Goal: Information Seeking & Learning: Learn about a topic

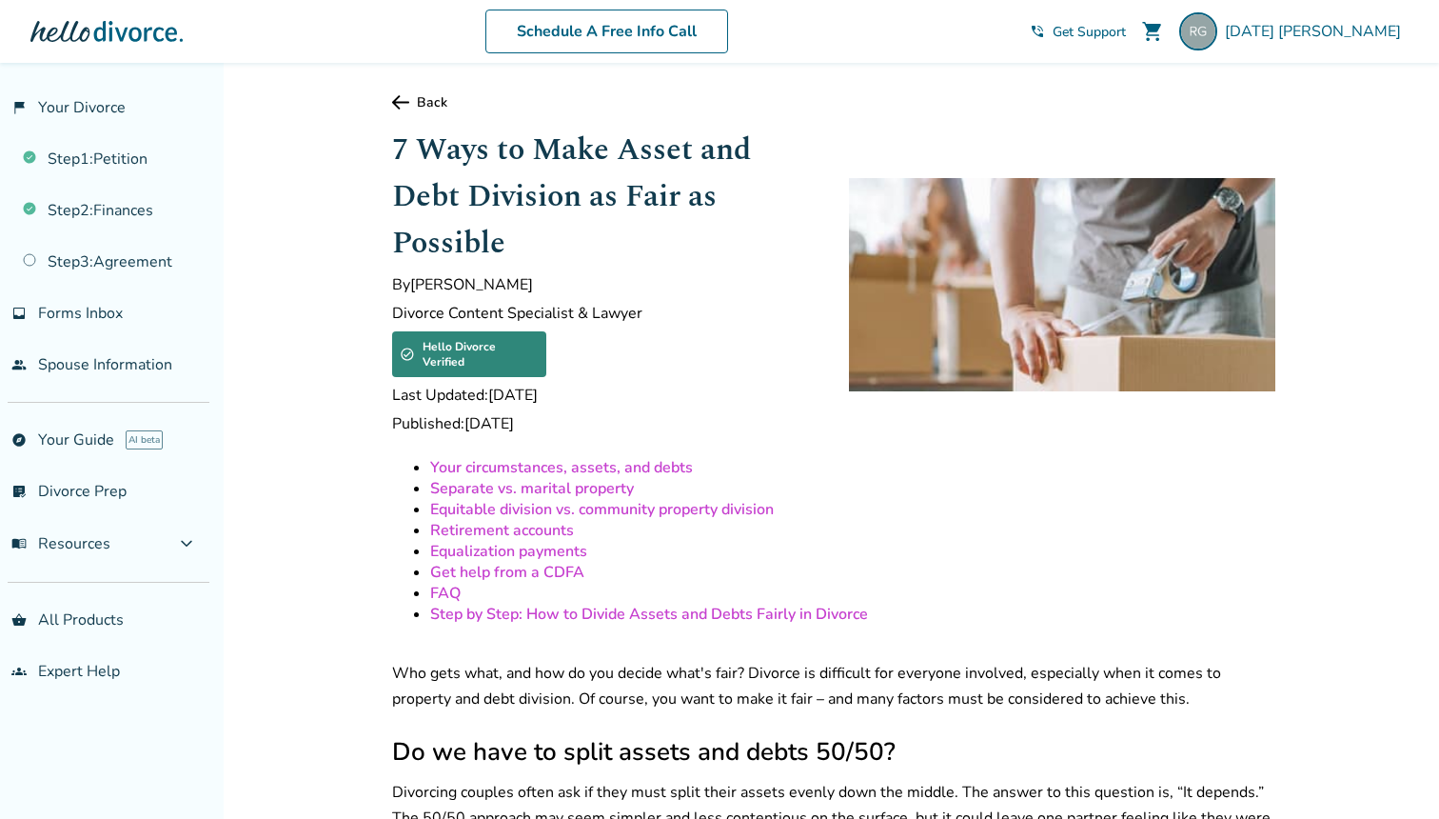
scroll to position [551, 0]
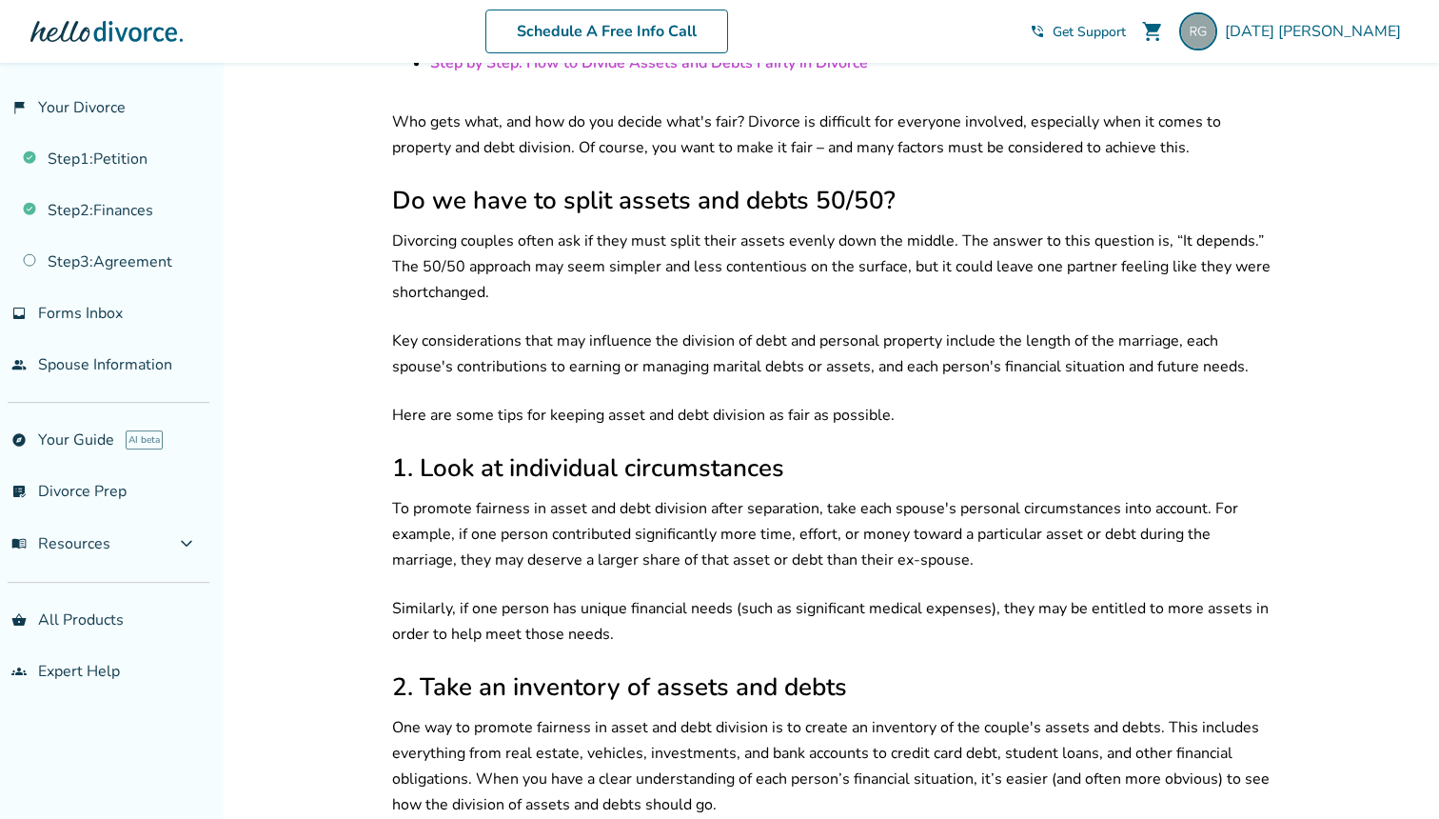
click at [790, 293] on p "Divorcing couples often ask if they must split their assets evenly down the mid…" at bounding box center [833, 266] width 883 height 77
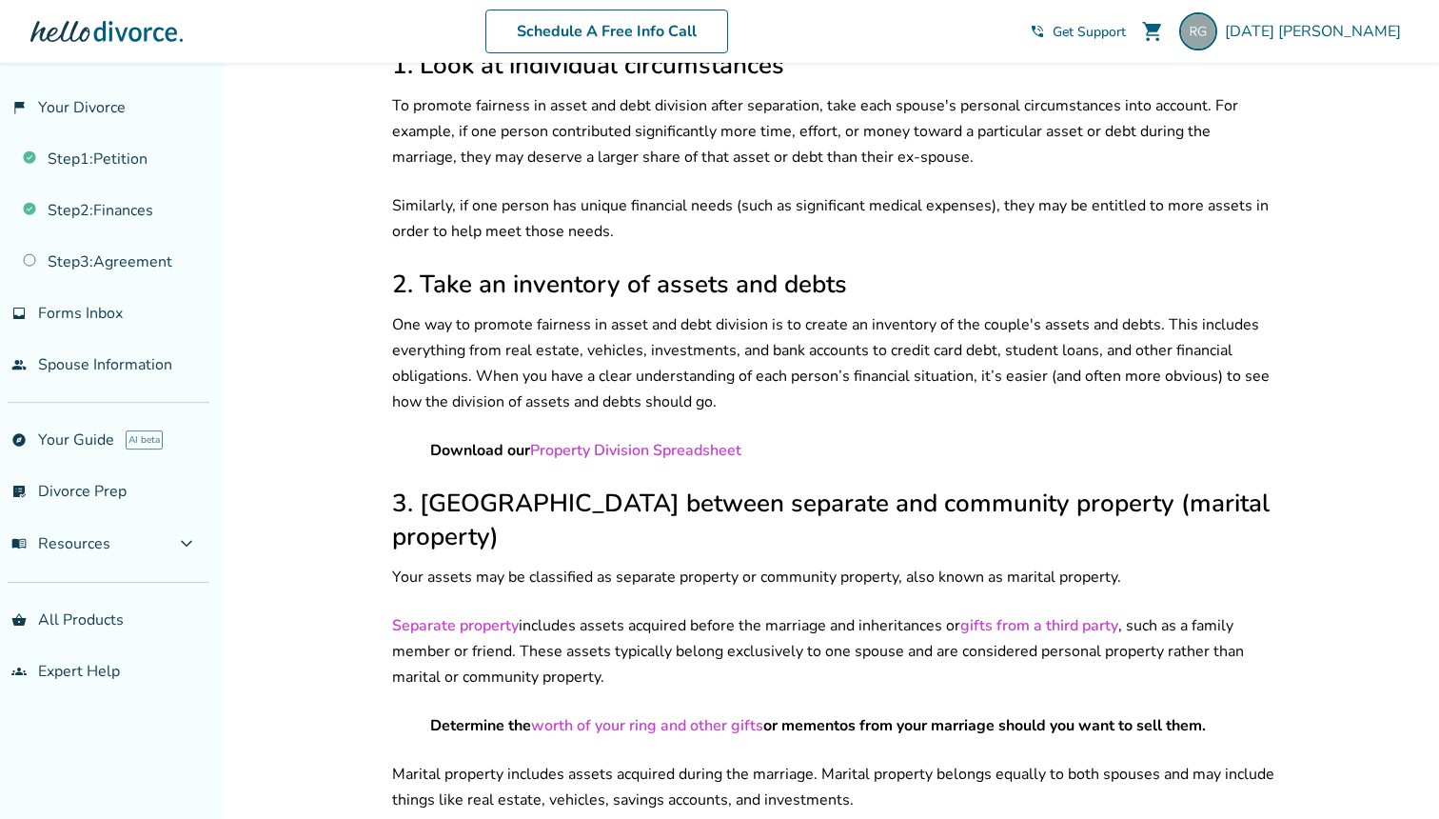
scroll to position [959, 0]
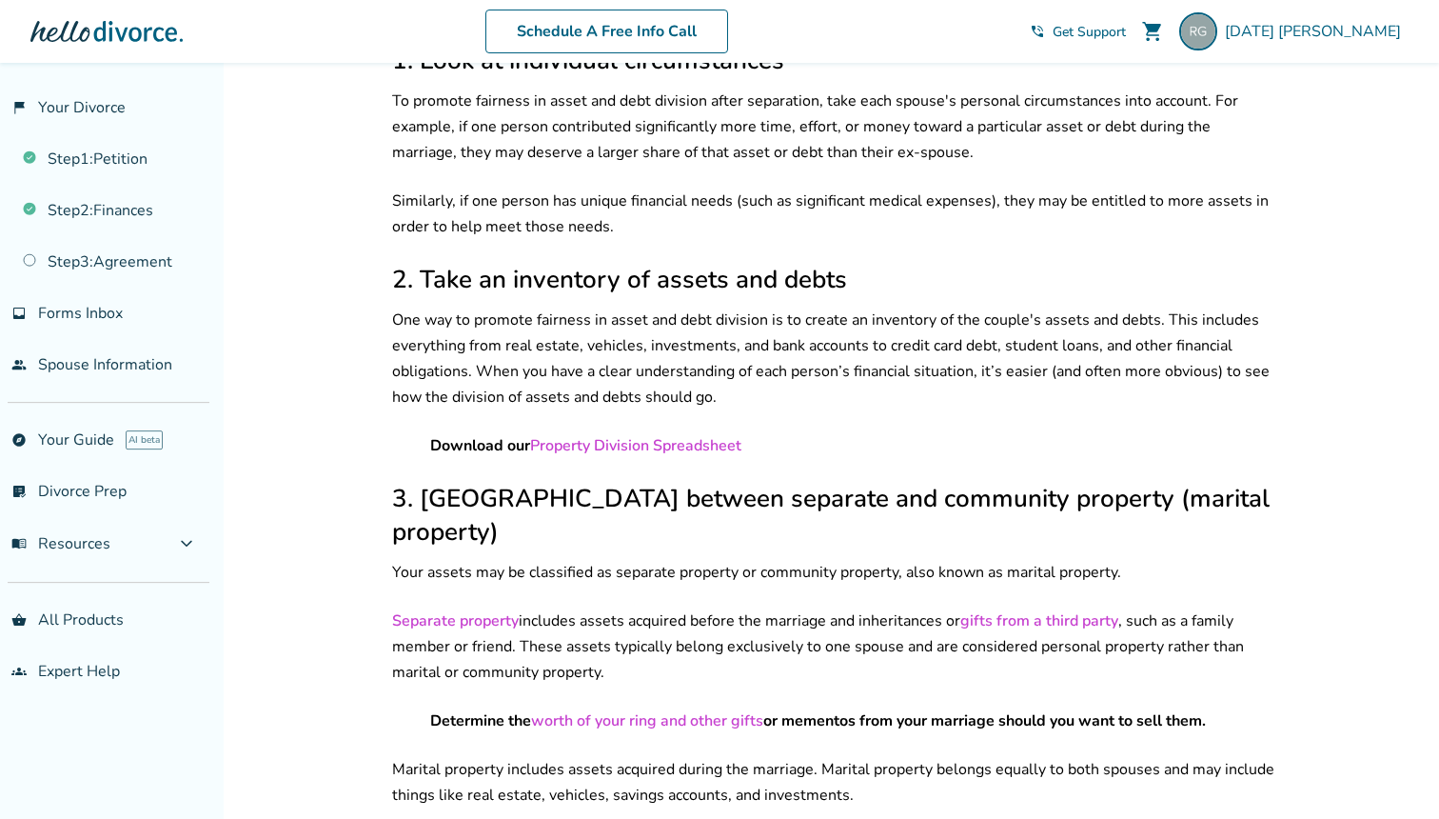
click at [682, 347] on p "One way to promote fairness in asset and debt division is to create an inventor…" at bounding box center [833, 358] width 883 height 103
click at [750, 358] on p "One way to promote fairness in asset and debt division is to create an inventor…" at bounding box center [833, 358] width 883 height 103
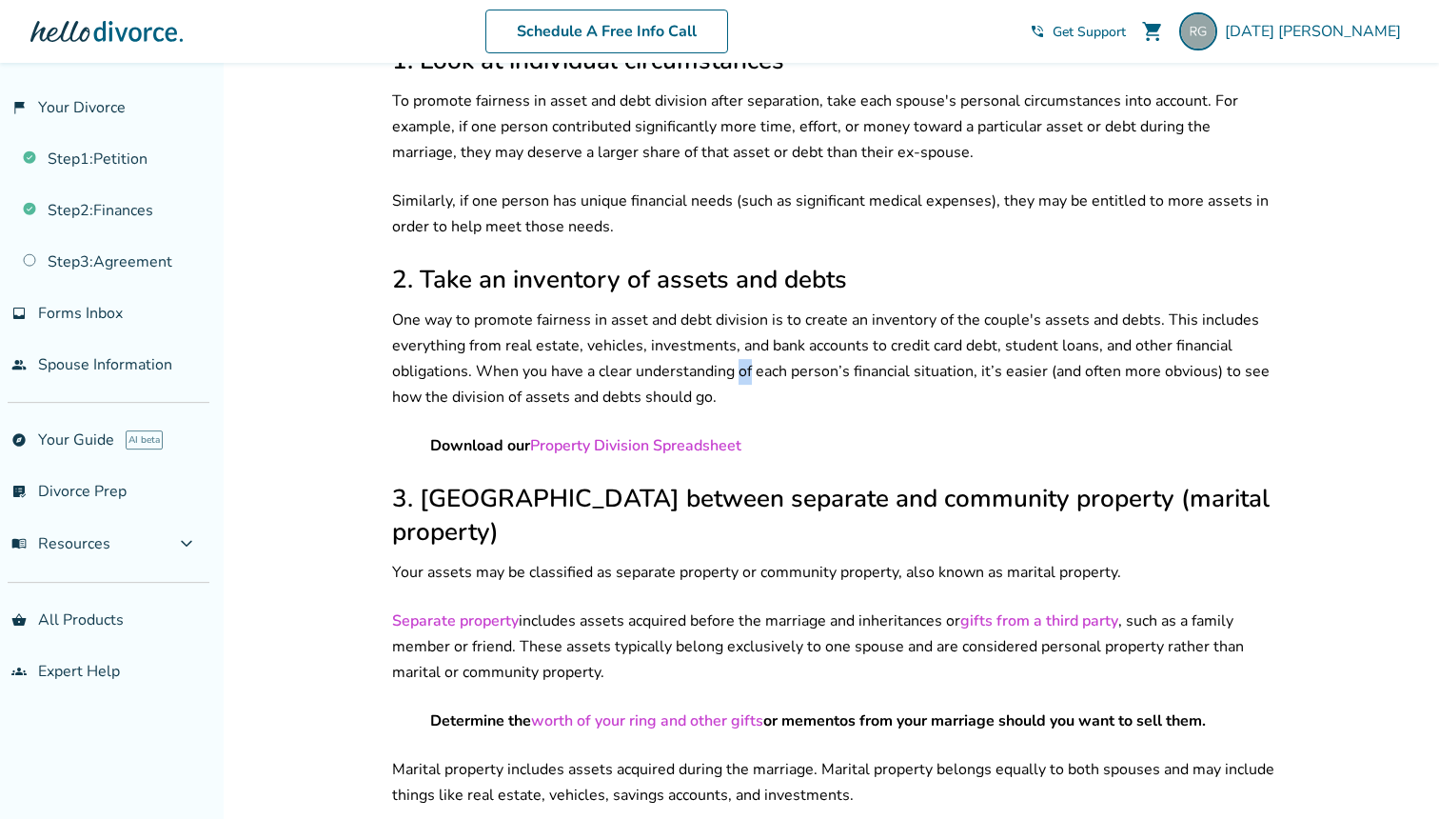
click at [750, 358] on p "One way to promote fairness in asset and debt division is to create an inventor…" at bounding box center [833, 358] width 883 height 103
click at [782, 371] on p "One way to promote fairness in asset and debt division is to create an inventor…" at bounding box center [833, 358] width 883 height 103
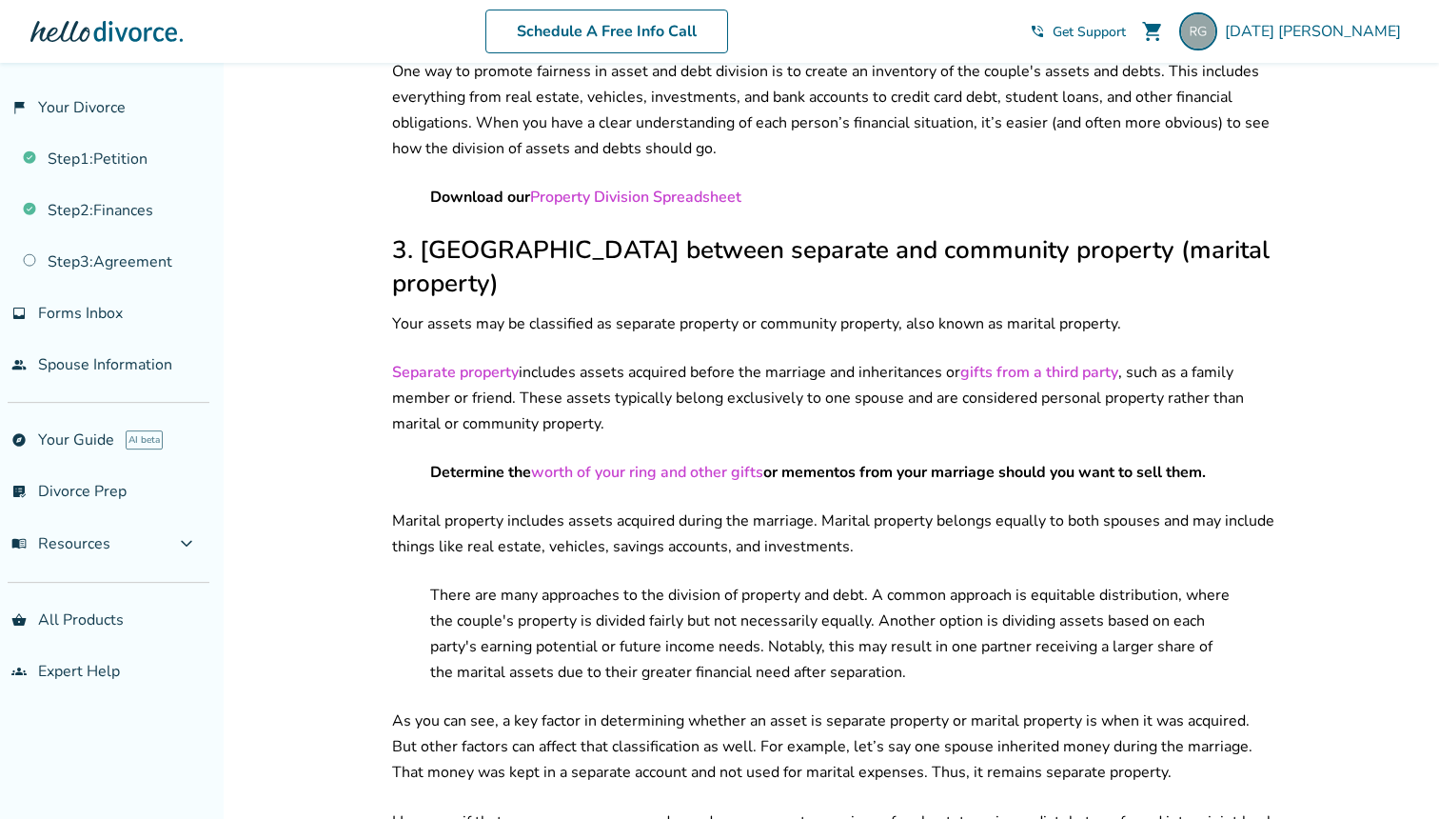
scroll to position [1293, 0]
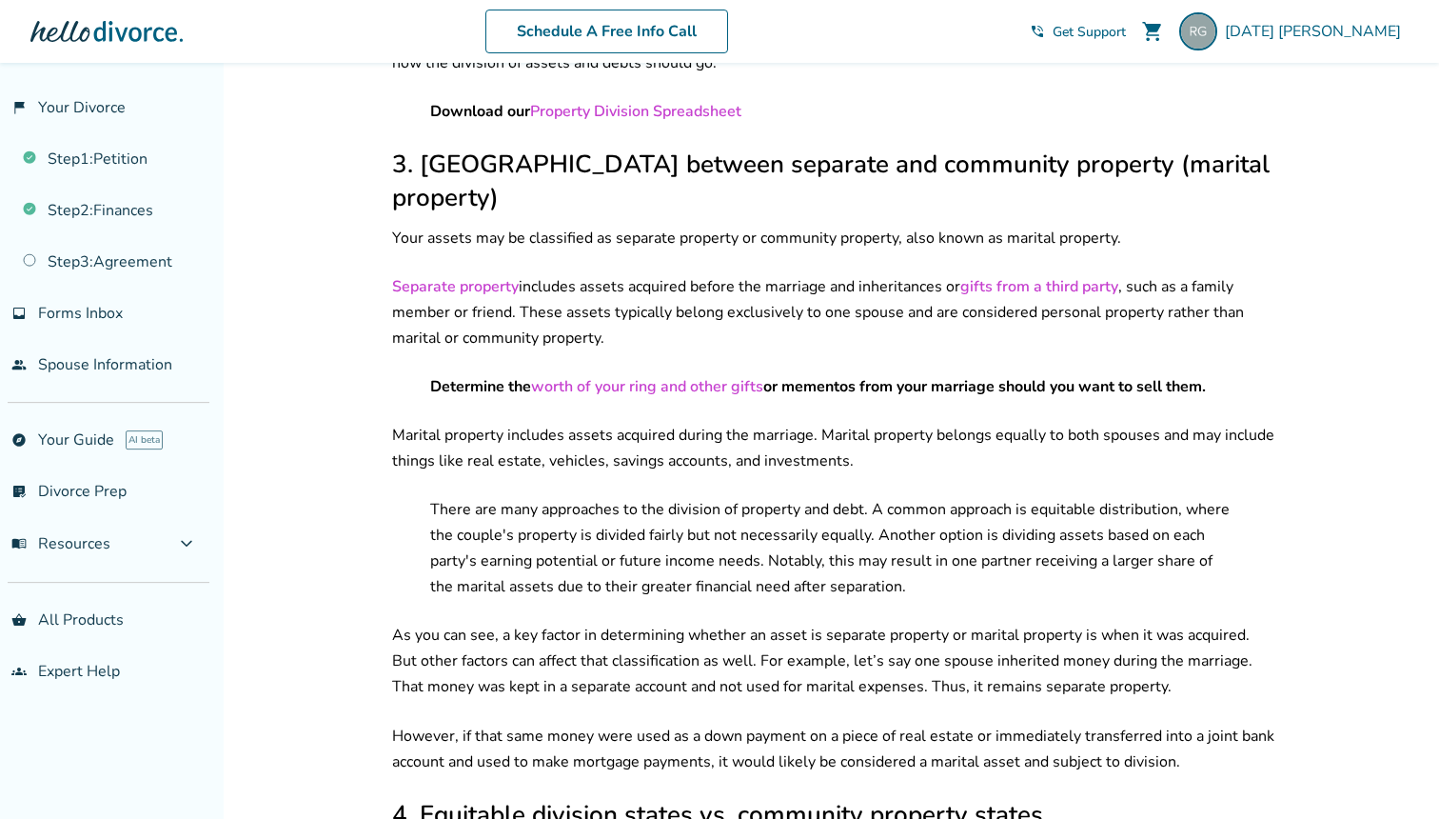
click at [819, 279] on p "Separate property includes assets acquired before the marriage and inheritances…" at bounding box center [833, 312] width 883 height 77
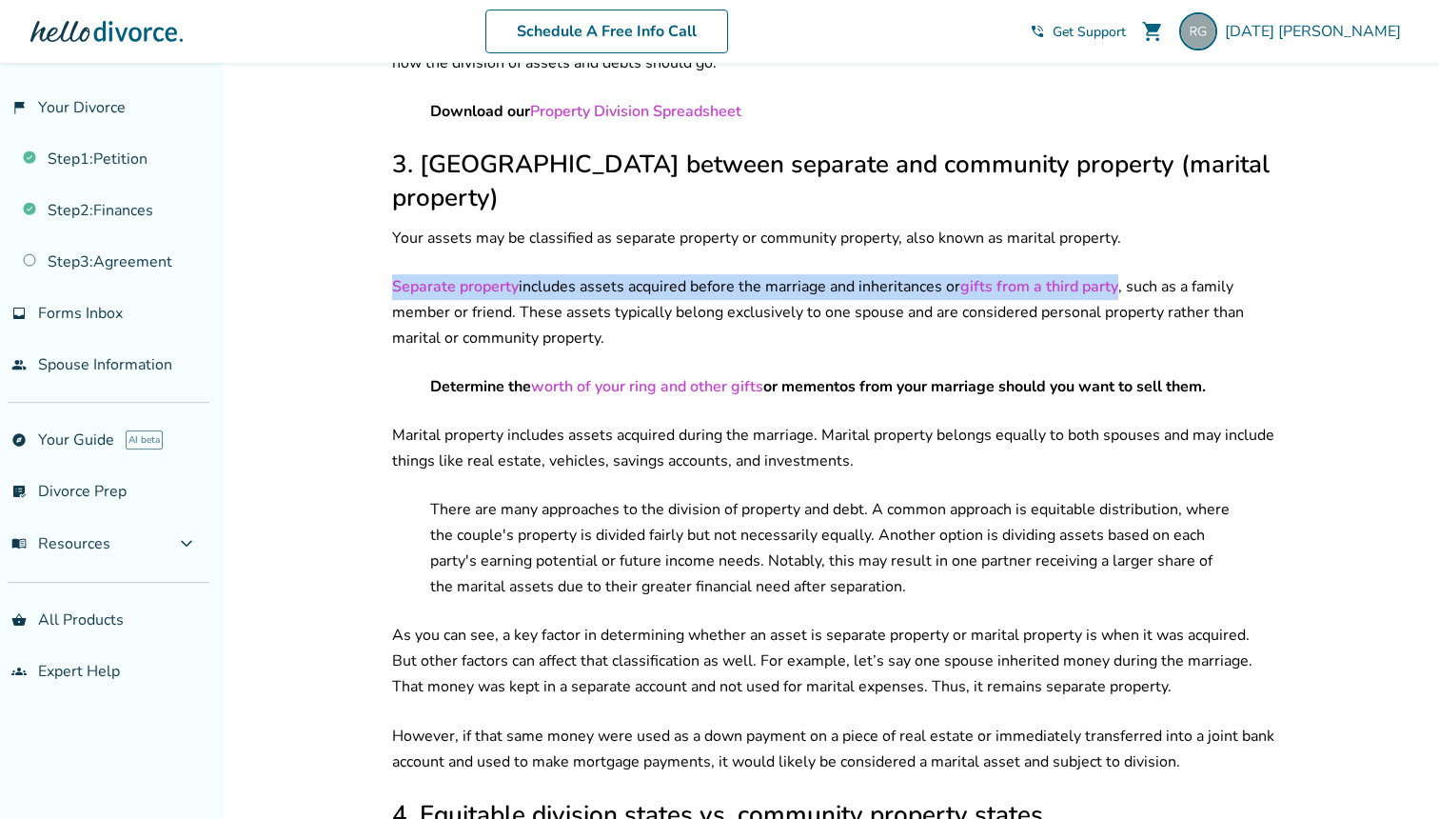
click at [841, 290] on p "Separate property includes assets acquired before the marriage and inheritances…" at bounding box center [833, 312] width 883 height 77
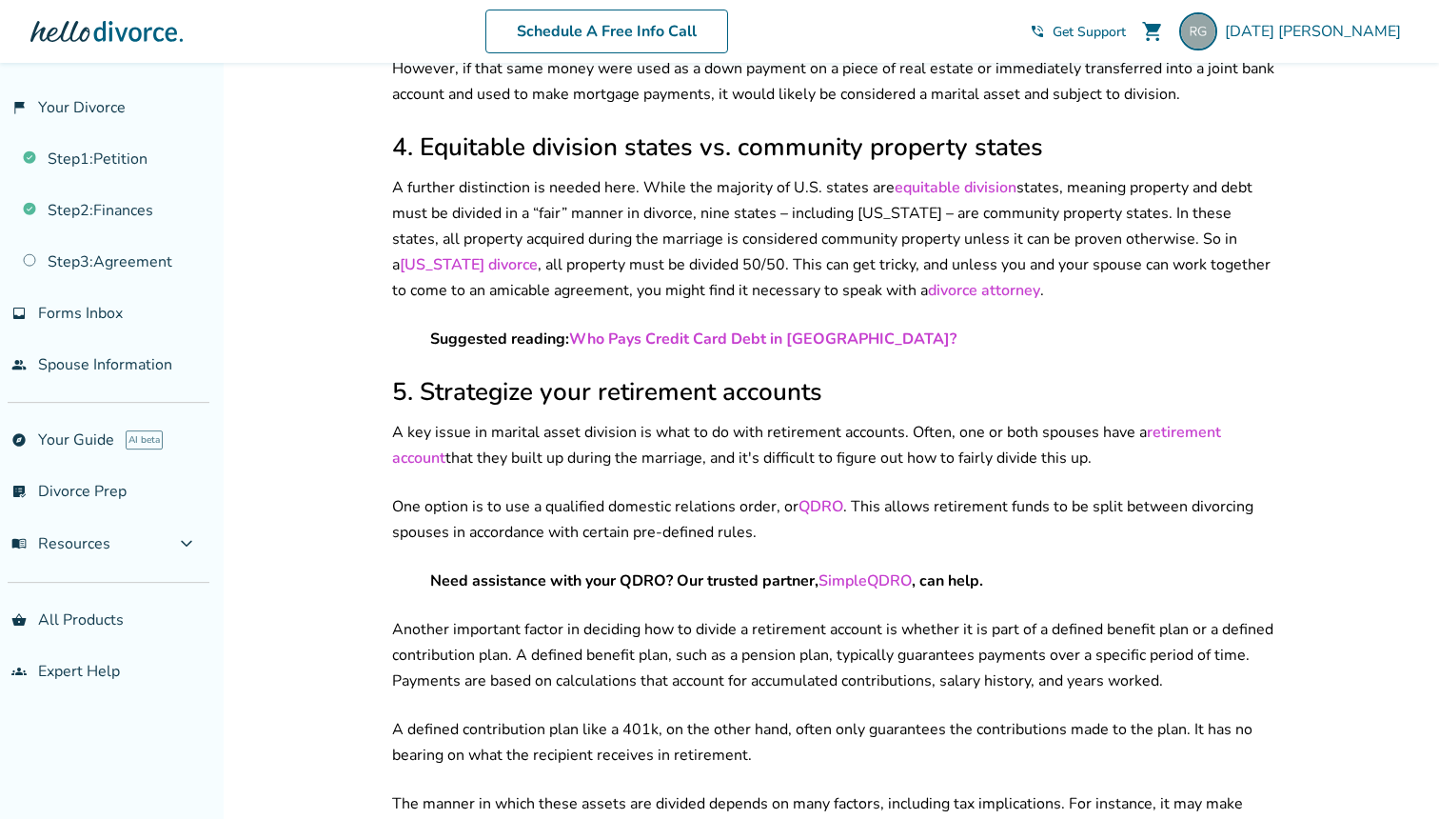
scroll to position [2057, 0]
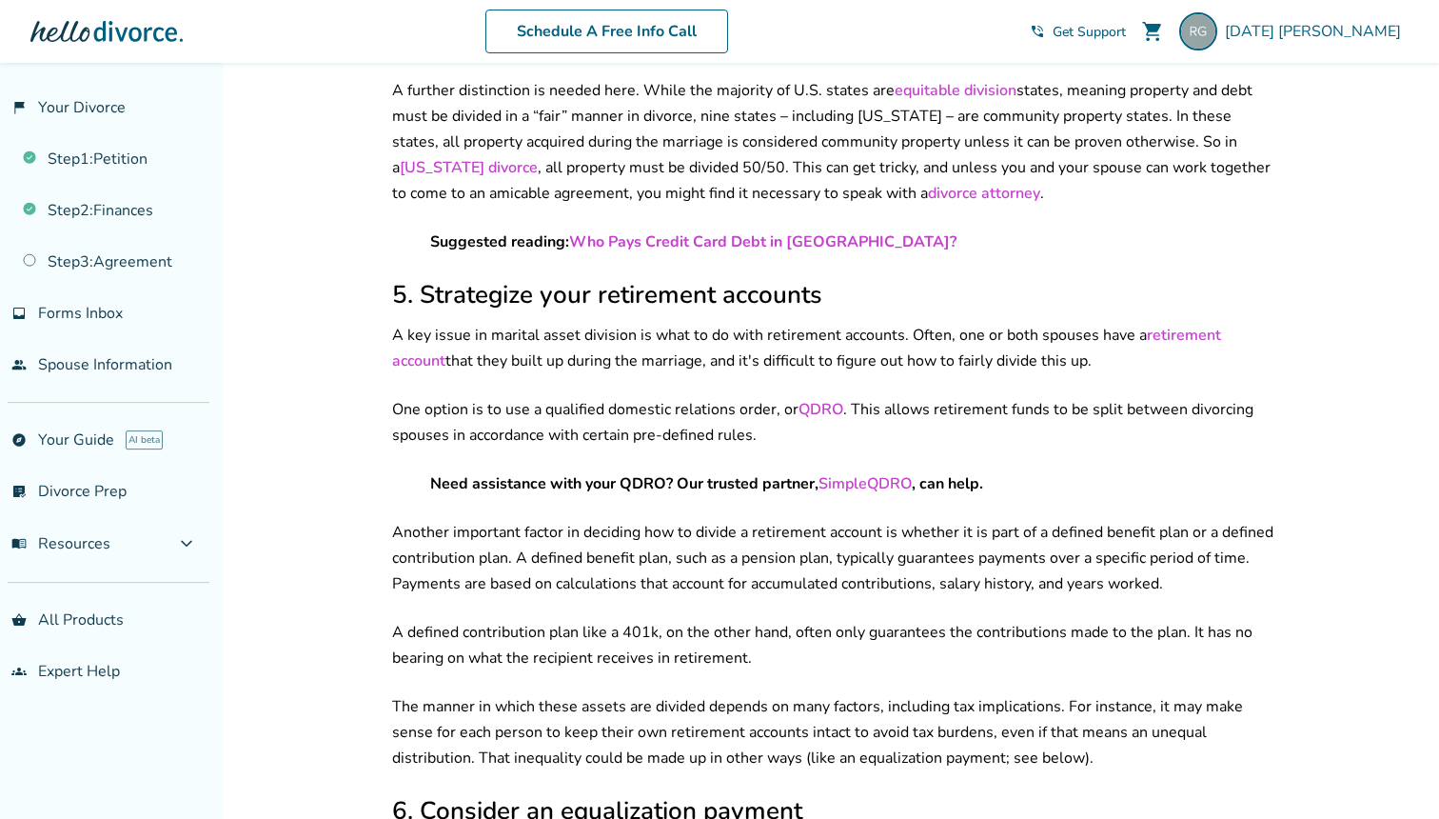
click at [674, 278] on h2 "5. Strategize your retirement accounts" at bounding box center [833, 294] width 883 height 33
click at [654, 341] on div "Your circumstances, assets, and debts Separate vs. marital property Equitable d…" at bounding box center [833, 609] width 883 height 4418
click at [671, 323] on p "A key issue in marital asset division is what to do with retirement accounts. O…" at bounding box center [833, 348] width 883 height 51
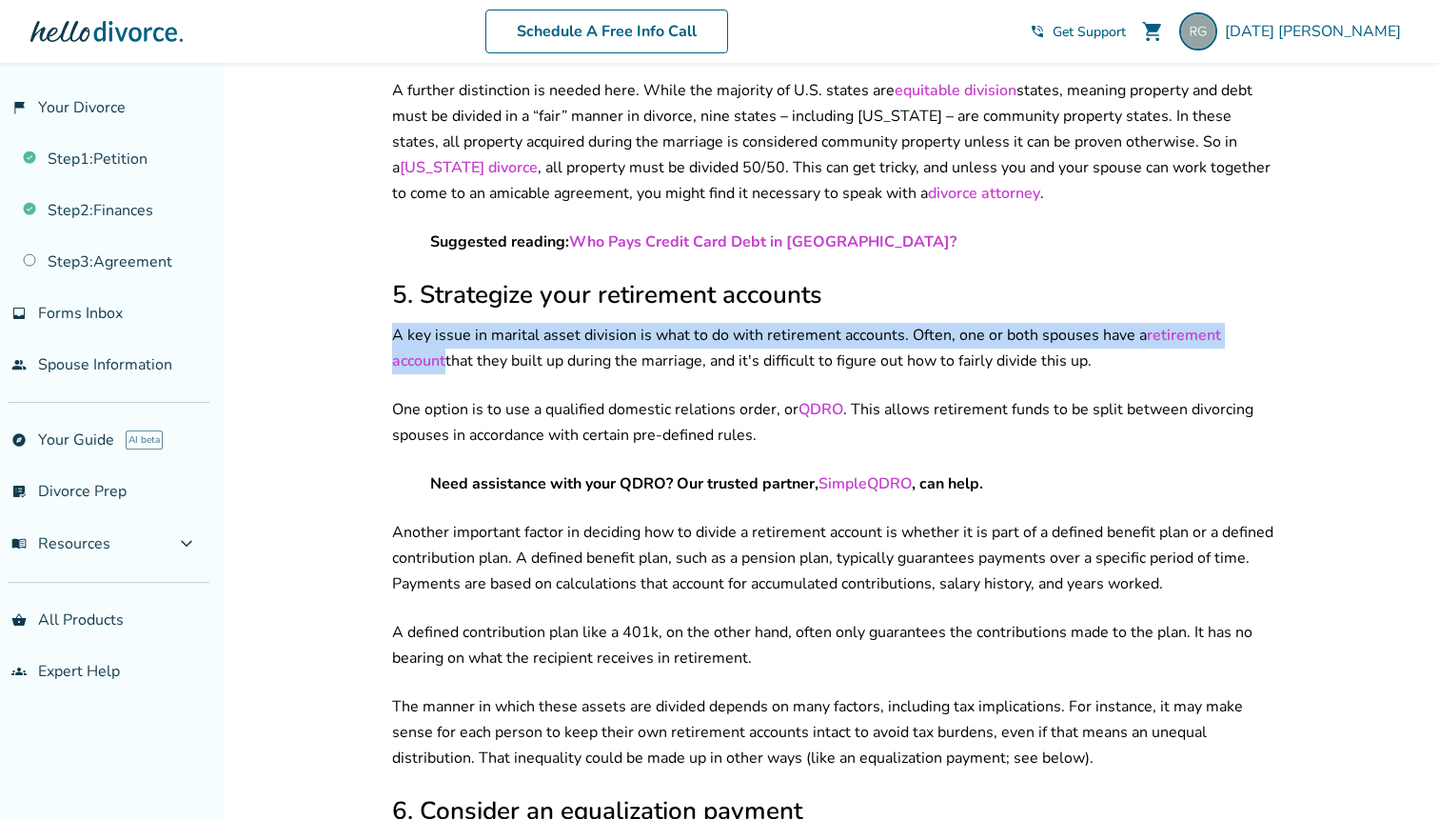
click at [662, 397] on p "One option is to use a qualified domestic relations order, or QDRO . This allow…" at bounding box center [833, 422] width 883 height 51
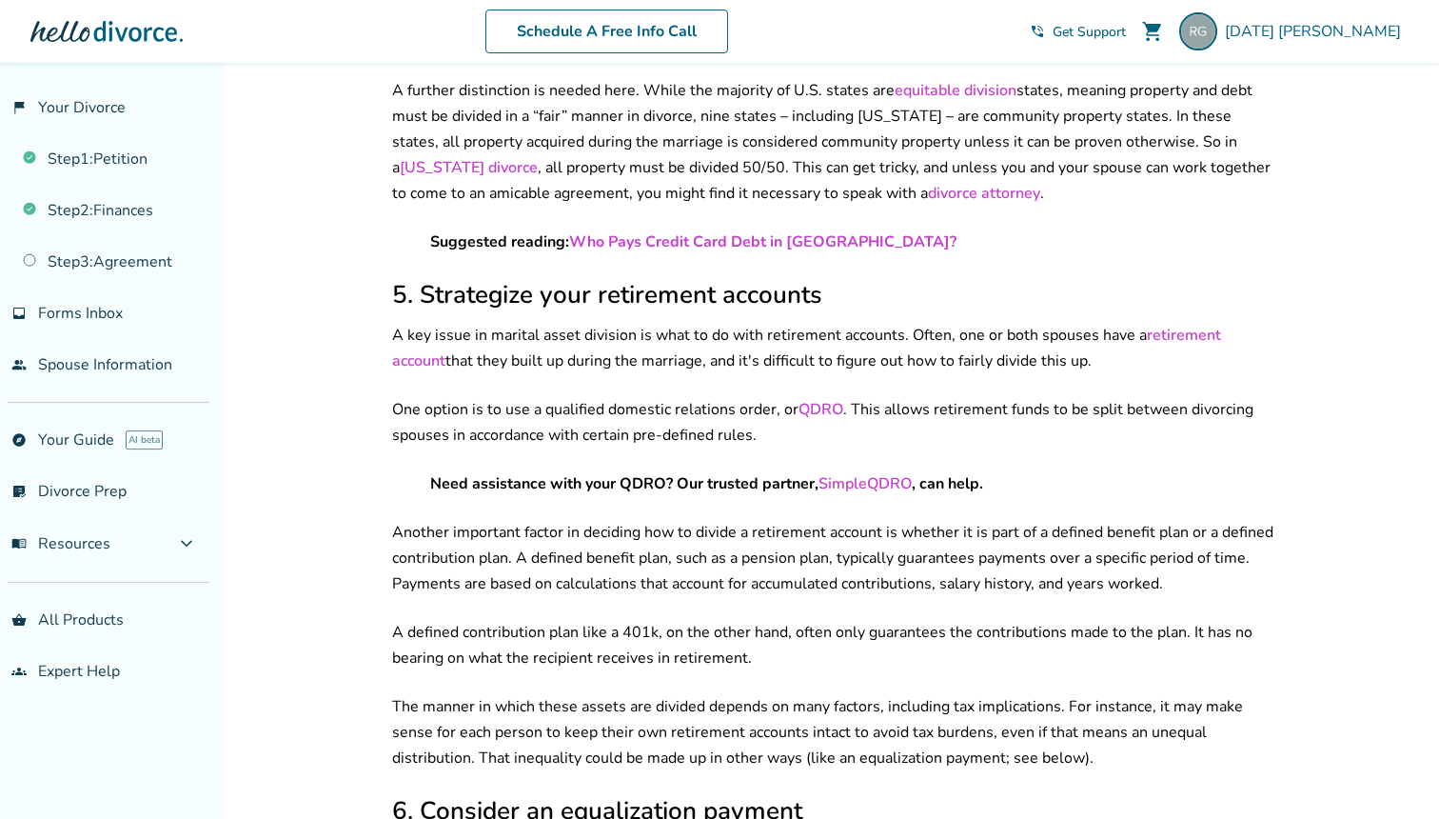
click at [662, 397] on p "One option is to use a qualified domestic relations order, or QDRO . This allow…" at bounding box center [833, 422] width 883 height 51
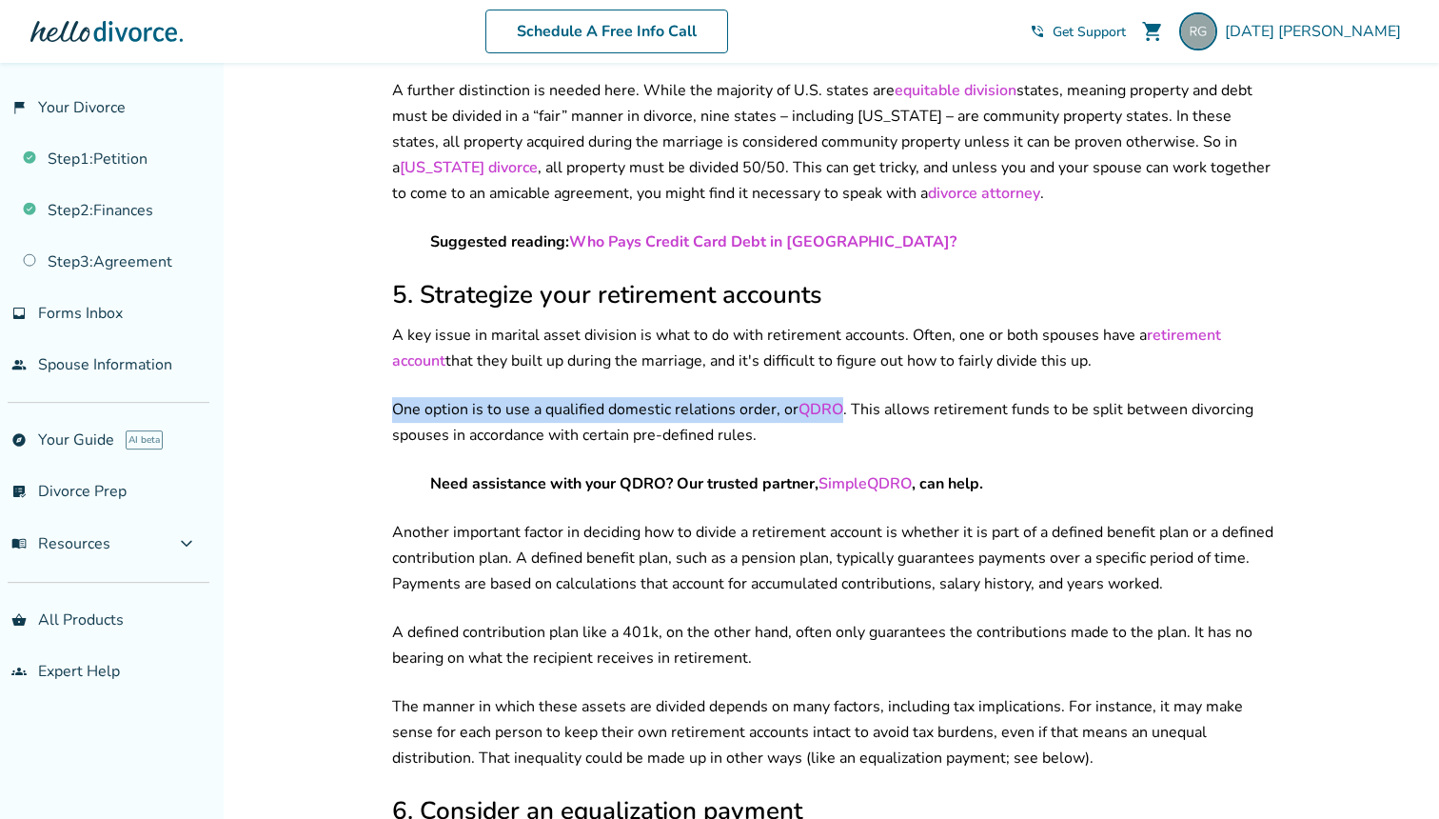
click at [699, 323] on p "A key issue in marital asset division is what to do with retirement accounts. O…" at bounding box center [833, 348] width 883 height 51
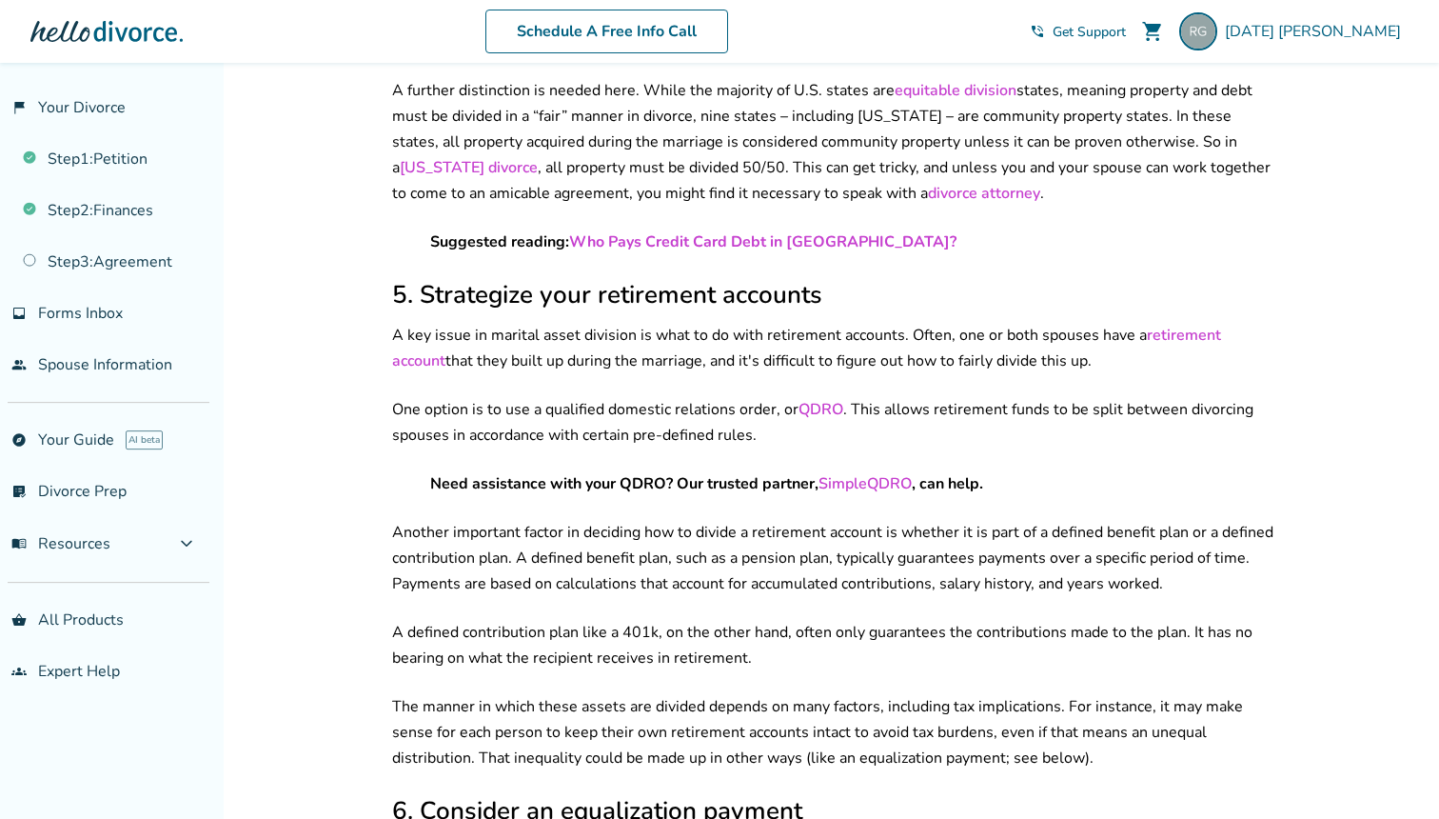
click at [699, 323] on p "A key issue in marital asset division is what to do with retirement accounts. O…" at bounding box center [833, 348] width 883 height 51
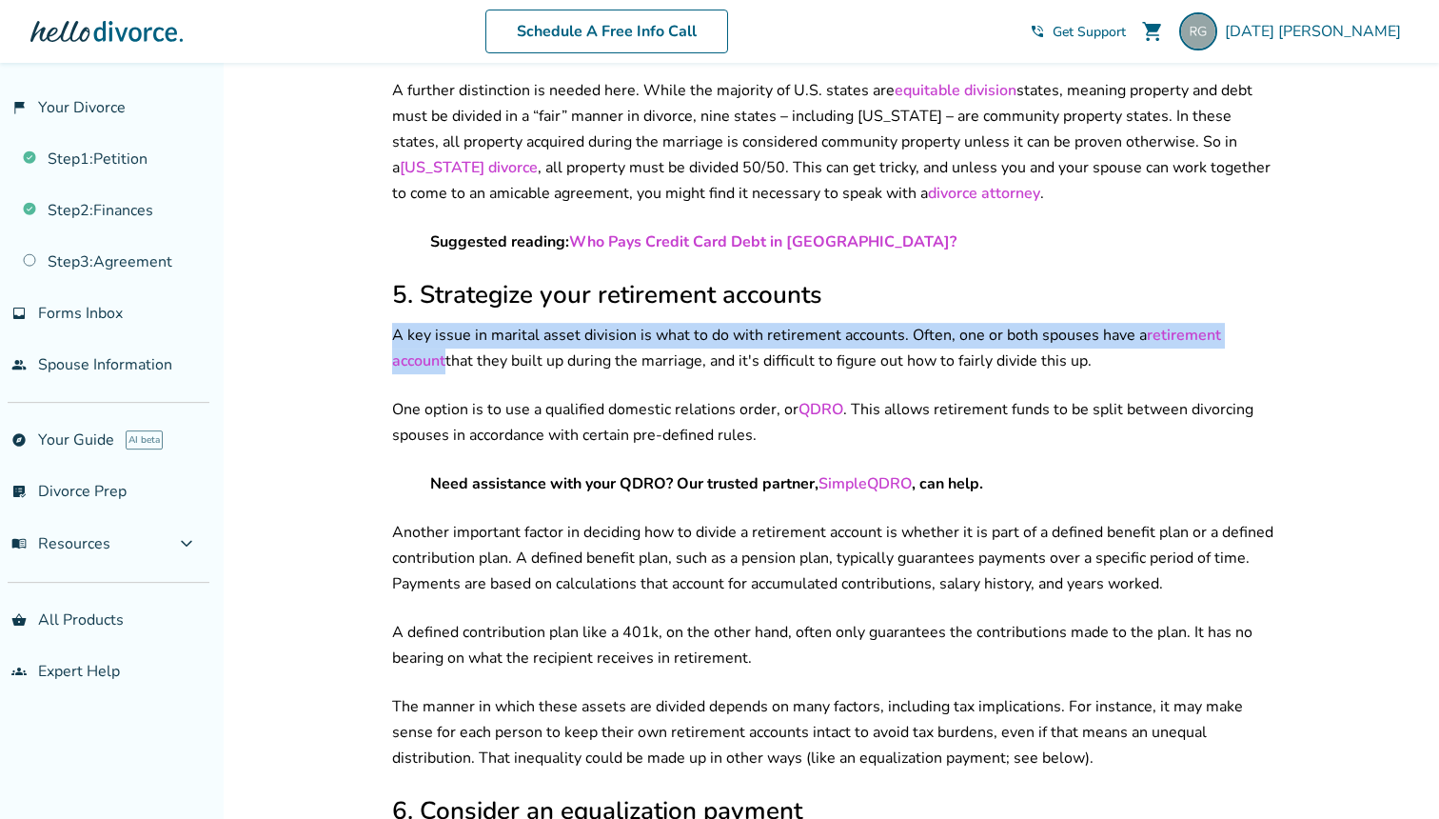
click at [689, 397] on p "One option is to use a qualified domestic relations order, or QDRO . This allow…" at bounding box center [833, 422] width 883 height 51
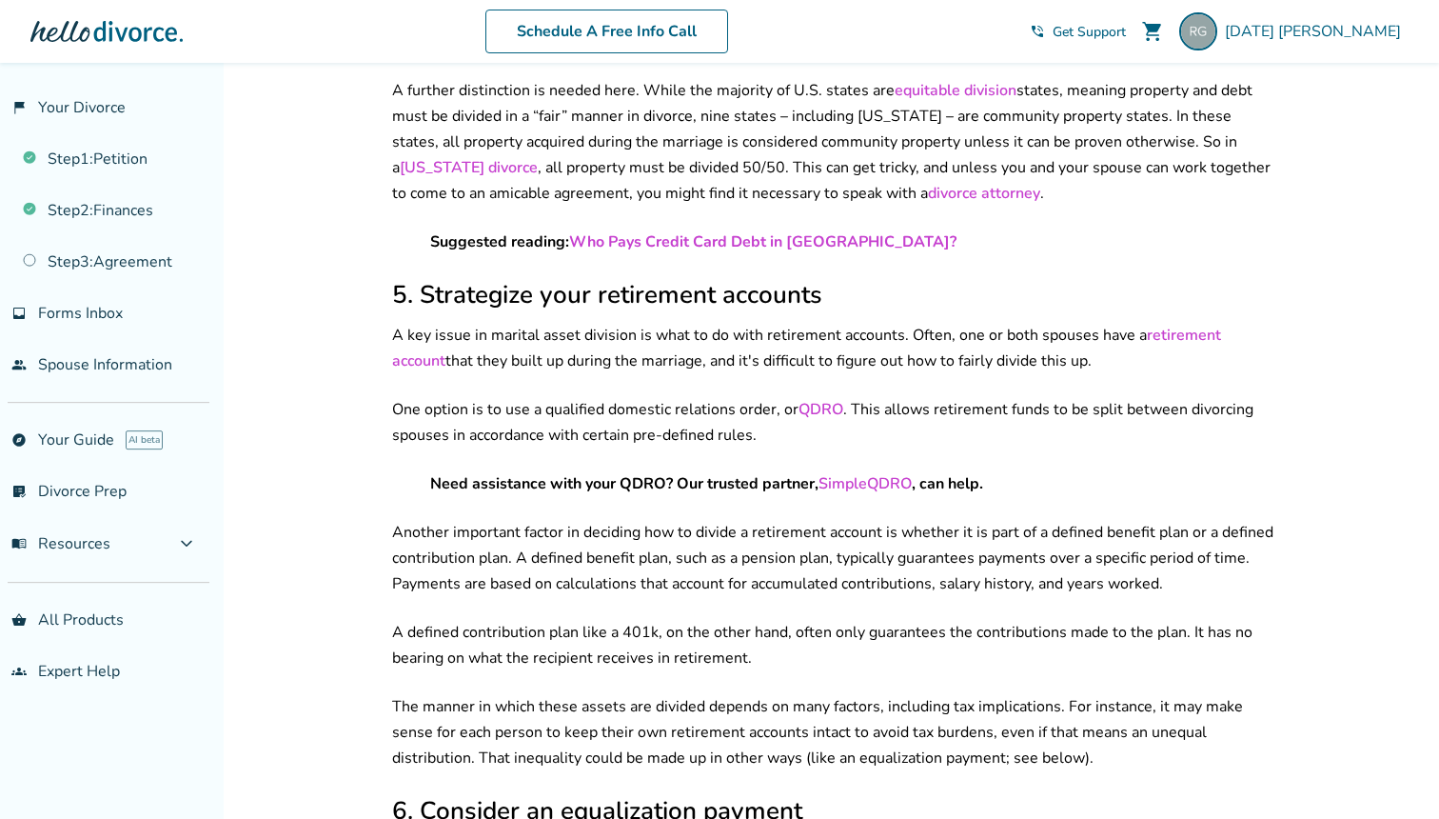
click at [699, 402] on p "One option is to use a qualified domestic relations order, or QDRO . This allow…" at bounding box center [833, 422] width 883 height 51
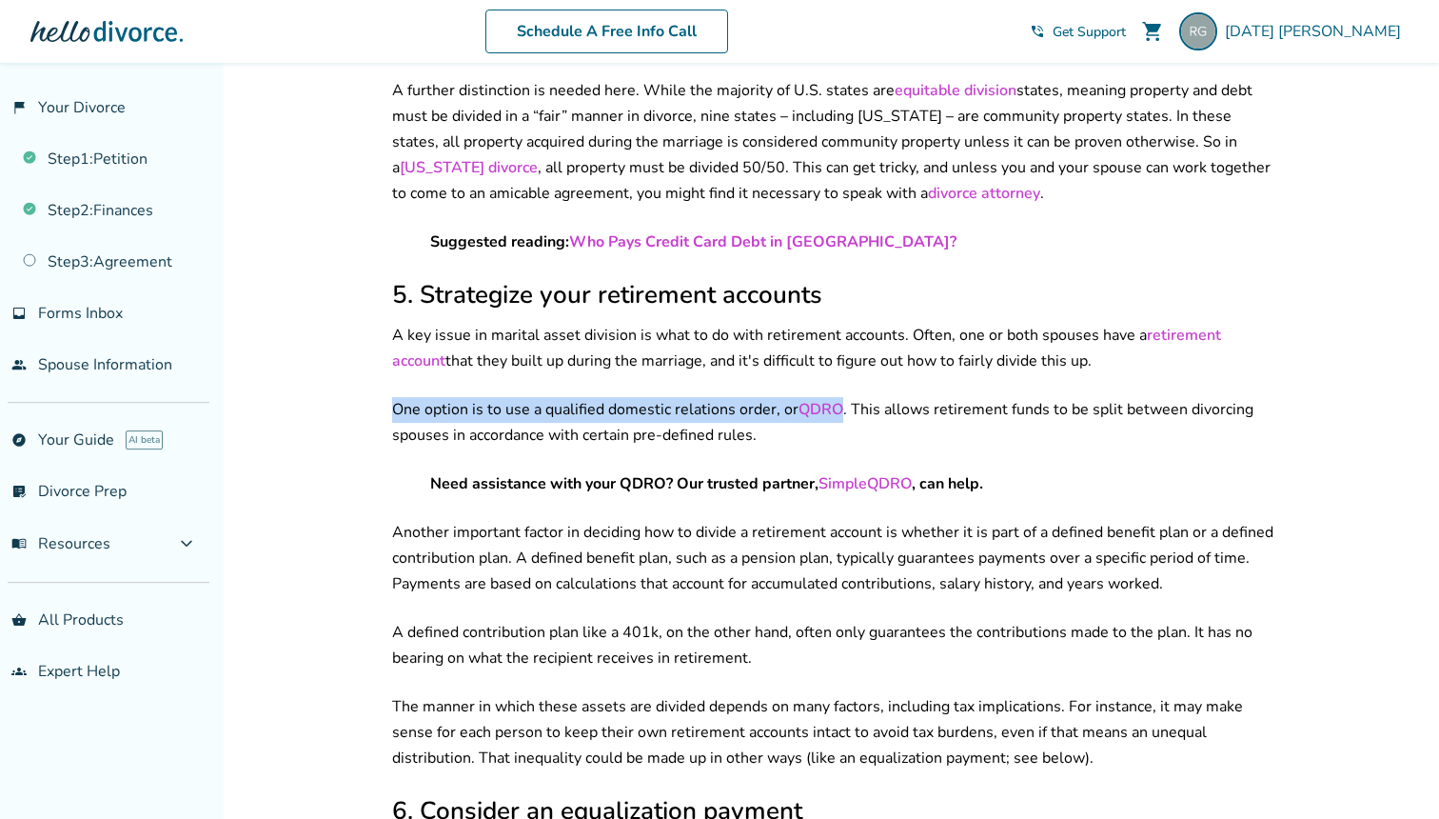
click at [661, 397] on p "One option is to use a qualified domestic relations order, or QDRO . This allow…" at bounding box center [833, 422] width 883 height 51
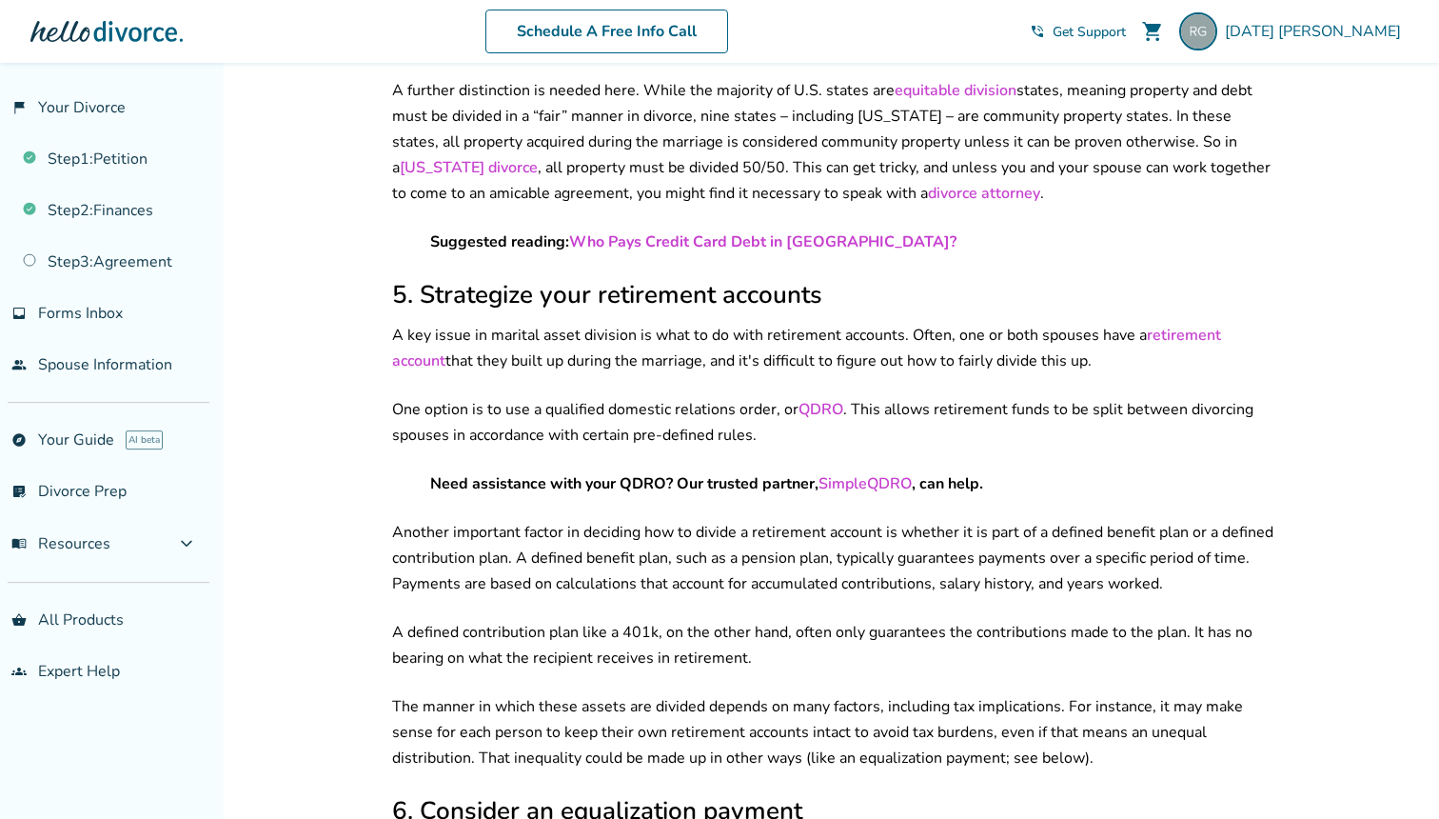
click at [661, 397] on p "One option is to use a qualified domestic relations order, or QDRO . This allow…" at bounding box center [833, 422] width 883 height 51
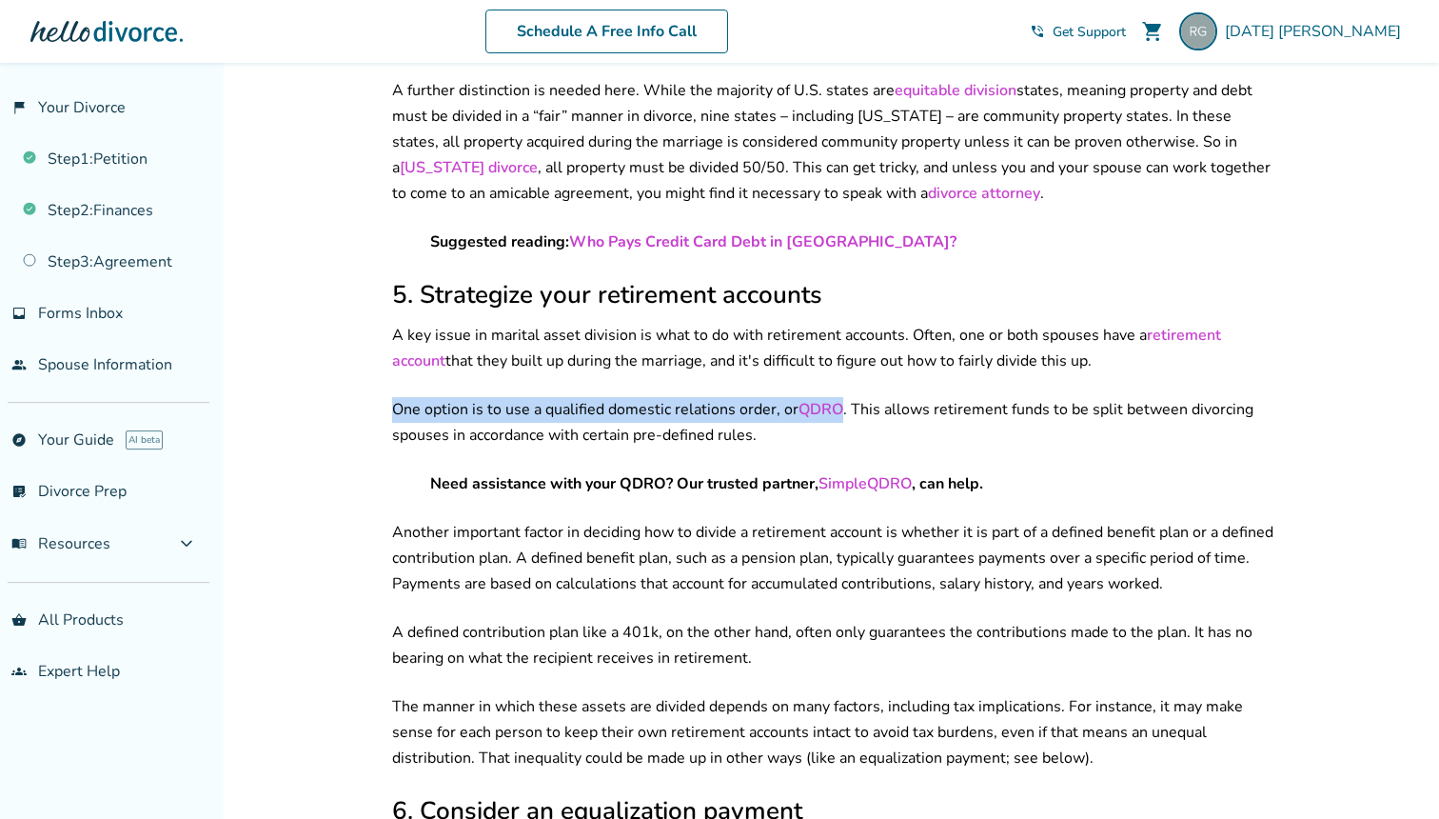
click at [661, 412] on p "One option is to use a qualified domestic relations order, or QDRO . This allow…" at bounding box center [833, 422] width 883 height 51
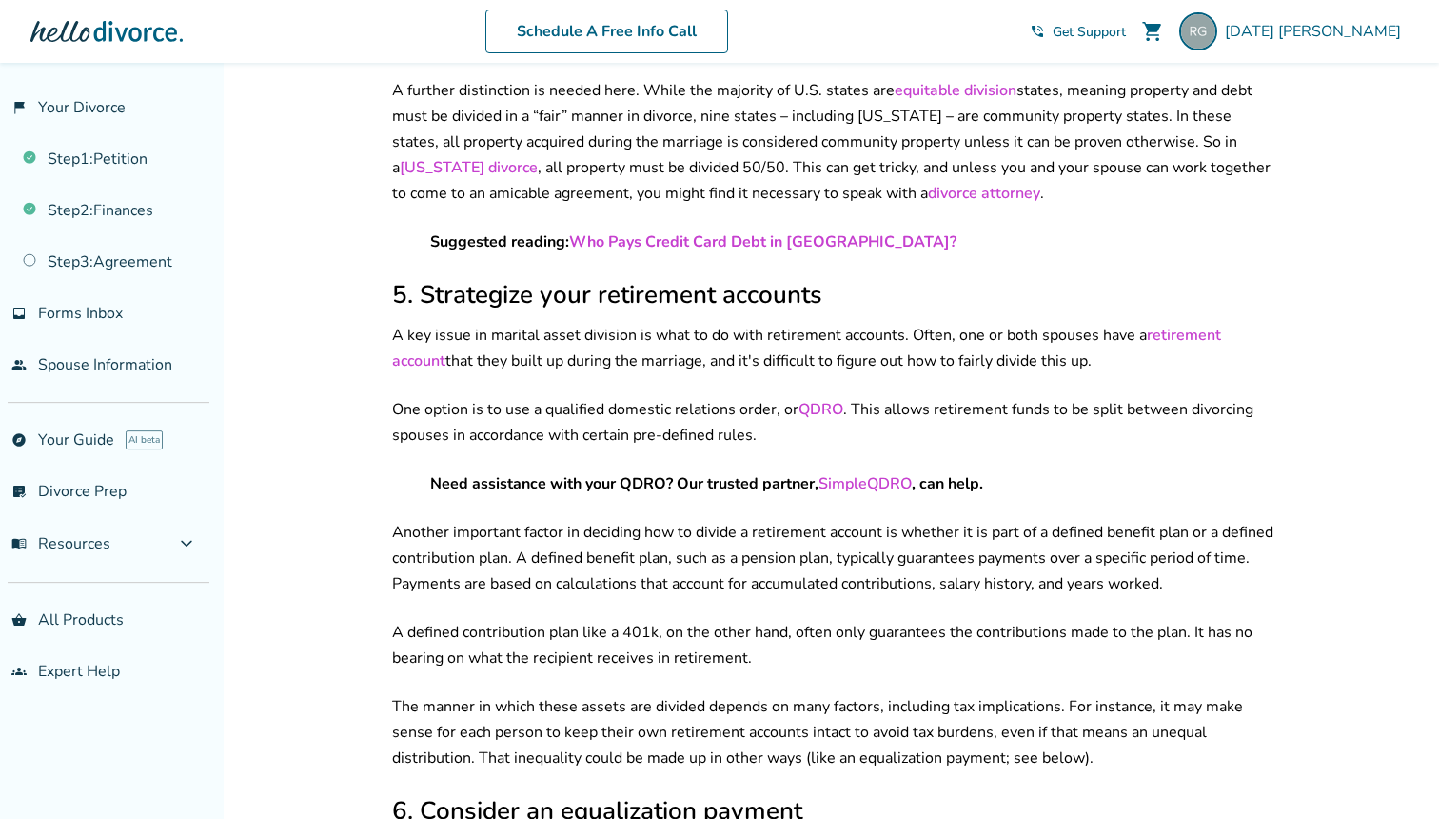
click at [658, 520] on p "Another important factor in deciding how to divide a retirement account is whet…" at bounding box center [833, 558] width 883 height 77
click at [686, 434] on div "Your circumstances, assets, and debts Separate vs. marital property Equitable d…" at bounding box center [833, 609] width 883 height 4418
click at [701, 534] on p "Another important factor in deciding how to divide a retirement account is whet…" at bounding box center [833, 558] width 883 height 77
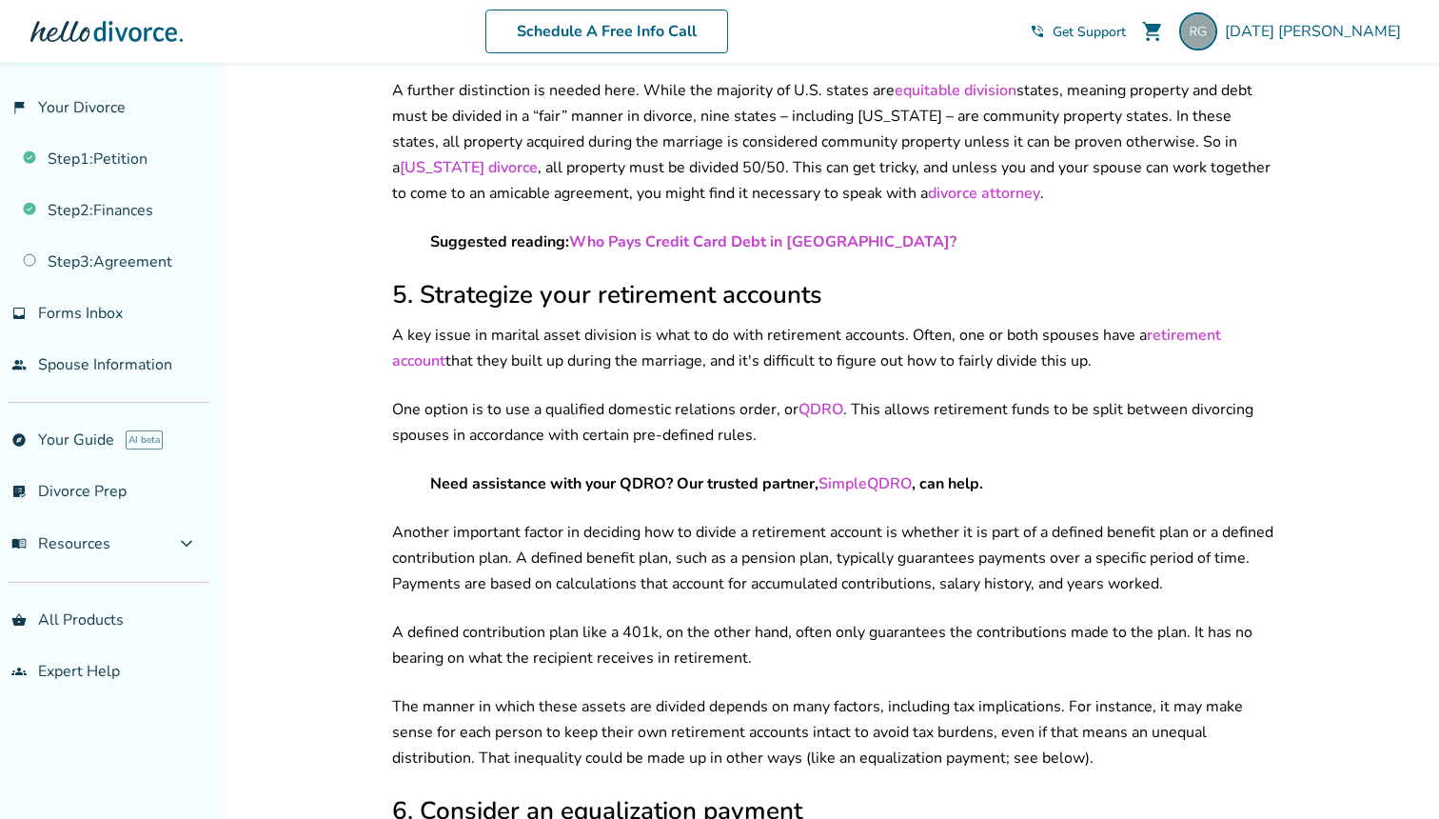
click at [701, 534] on p "Another important factor in deciding how to divide a retirement account is whet…" at bounding box center [833, 558] width 883 height 77
click at [759, 521] on p "Another important factor in deciding how to divide a retirement account is whet…" at bounding box center [833, 558] width 883 height 77
